Goal: Obtain resource: Obtain resource

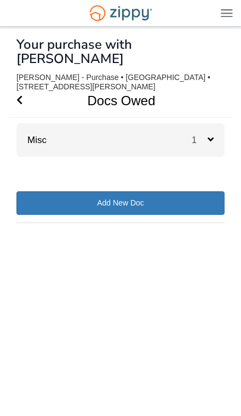
click at [60, 130] on div "Misc 1" at bounding box center [120, 139] width 208 height 33
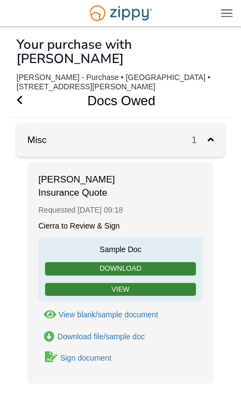
click at [88, 283] on link "View" at bounding box center [120, 290] width 151 height 14
click at [22, 95] on icon "Go Back" at bounding box center [19, 100] width 6 height 10
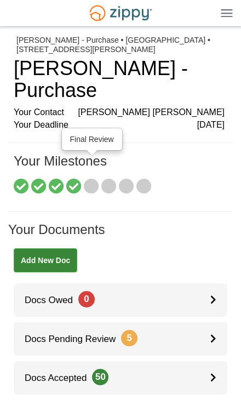
click at [98, 179] on icon at bounding box center [91, 186] width 15 height 15
click at [210, 322] on div at bounding box center [218, 338] width 17 height 33
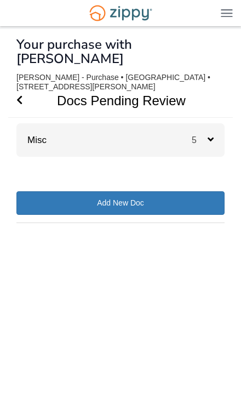
click at [74, 123] on div "Misc 5" at bounding box center [120, 139] width 208 height 33
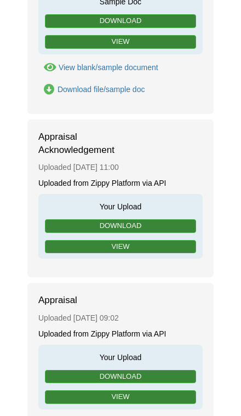
scroll to position [318, 0]
click at [154, 390] on link "View" at bounding box center [120, 397] width 151 height 14
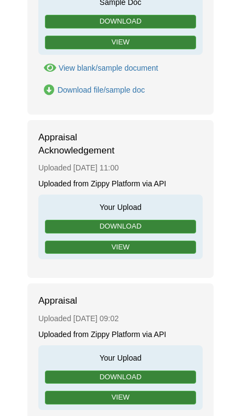
click at [82, 240] on link "View" at bounding box center [120, 247] width 151 height 14
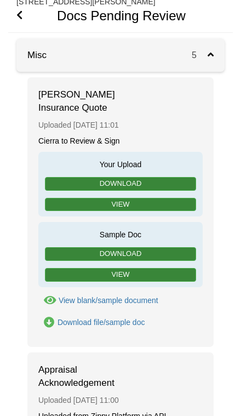
scroll to position [0, 0]
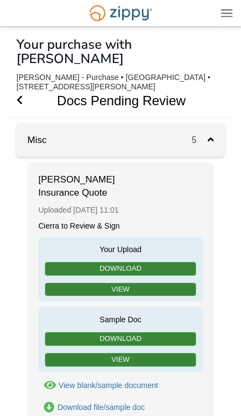
click at [22, 95] on icon "Go Back" at bounding box center [19, 100] width 6 height 10
